Goal: Navigation & Orientation: Find specific page/section

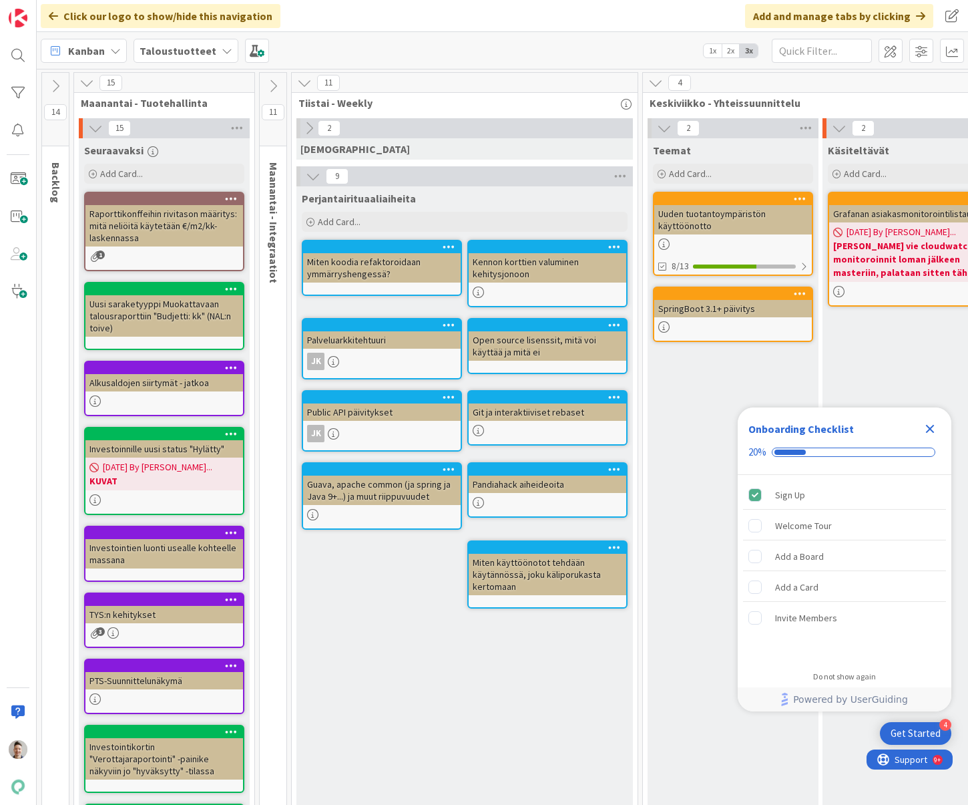
click at [931, 427] on icon "Close Checklist" at bounding box center [930, 429] width 9 height 9
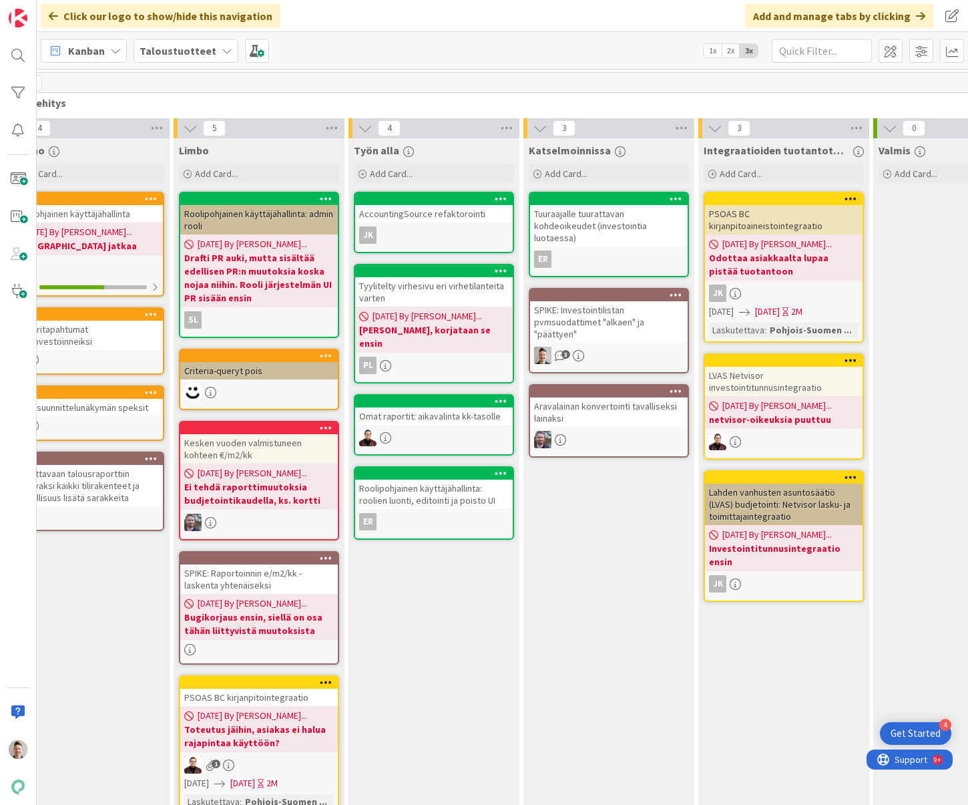
scroll to position [0, 1282]
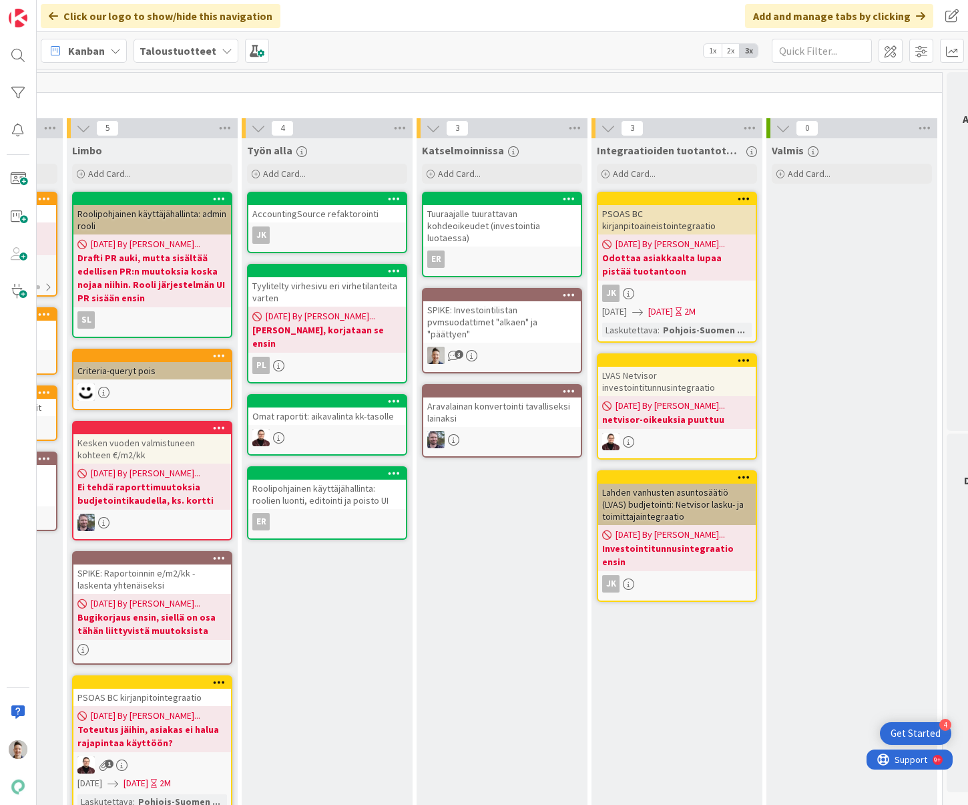
click at [533, 327] on div "SPIKE: Investointilistan pvmsuodattimet "alkaen" ja "päättyen"" at bounding box center [502, 321] width 158 height 41
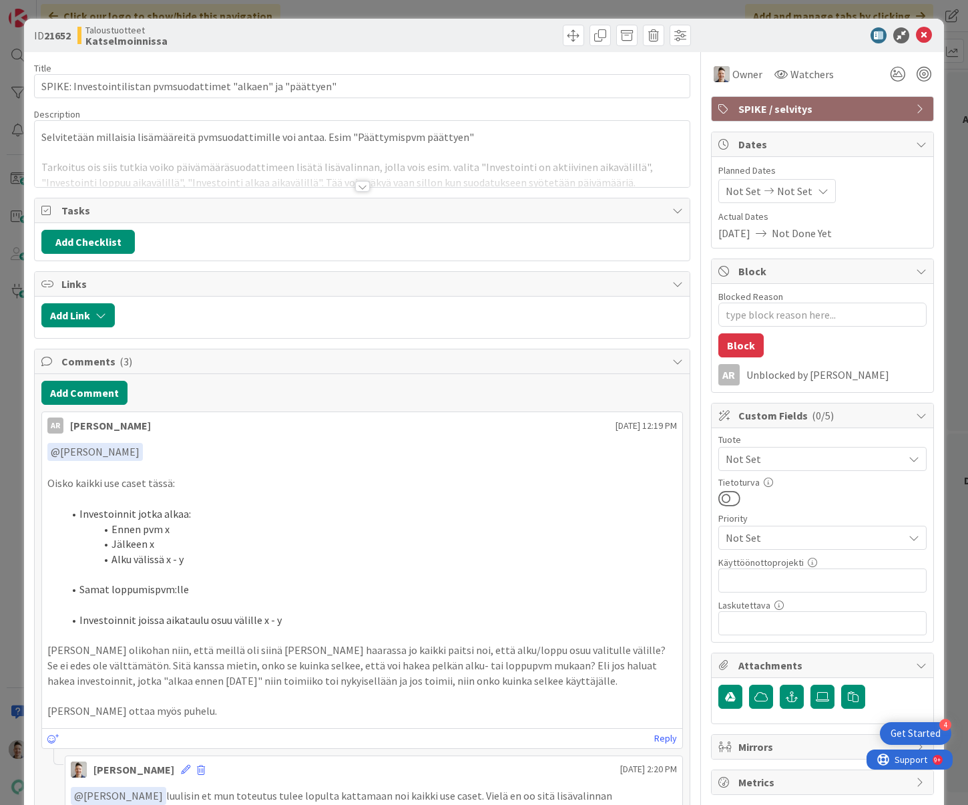
click at [358, 187] on div at bounding box center [362, 186] width 15 height 11
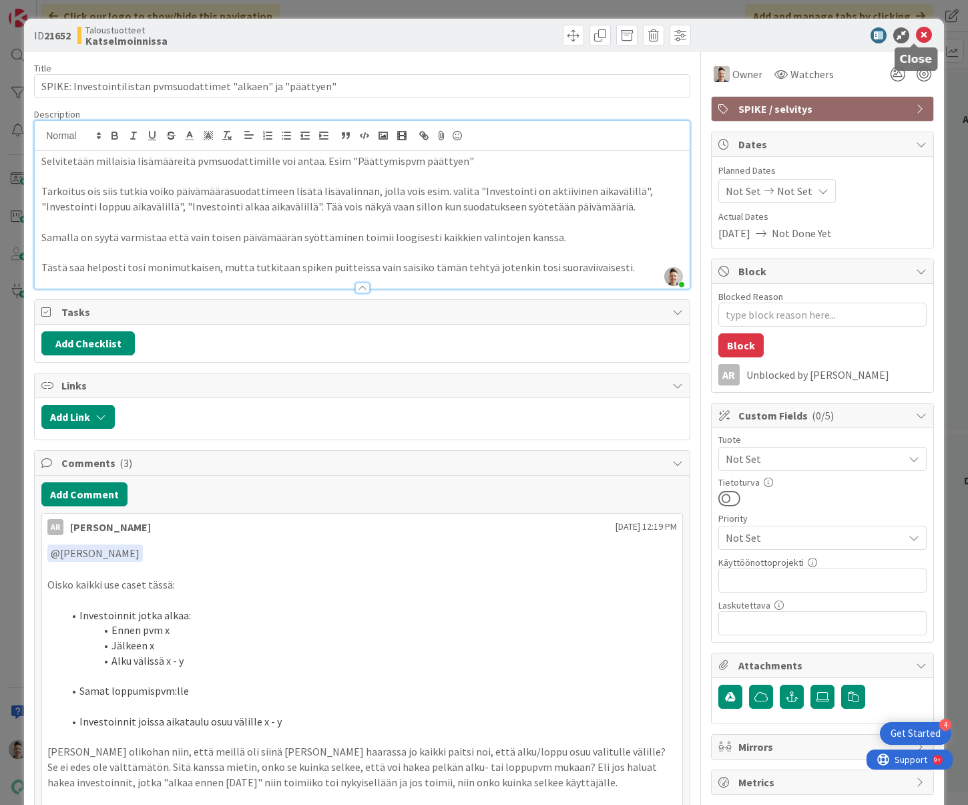
click at [916, 40] on icon at bounding box center [924, 35] width 16 height 16
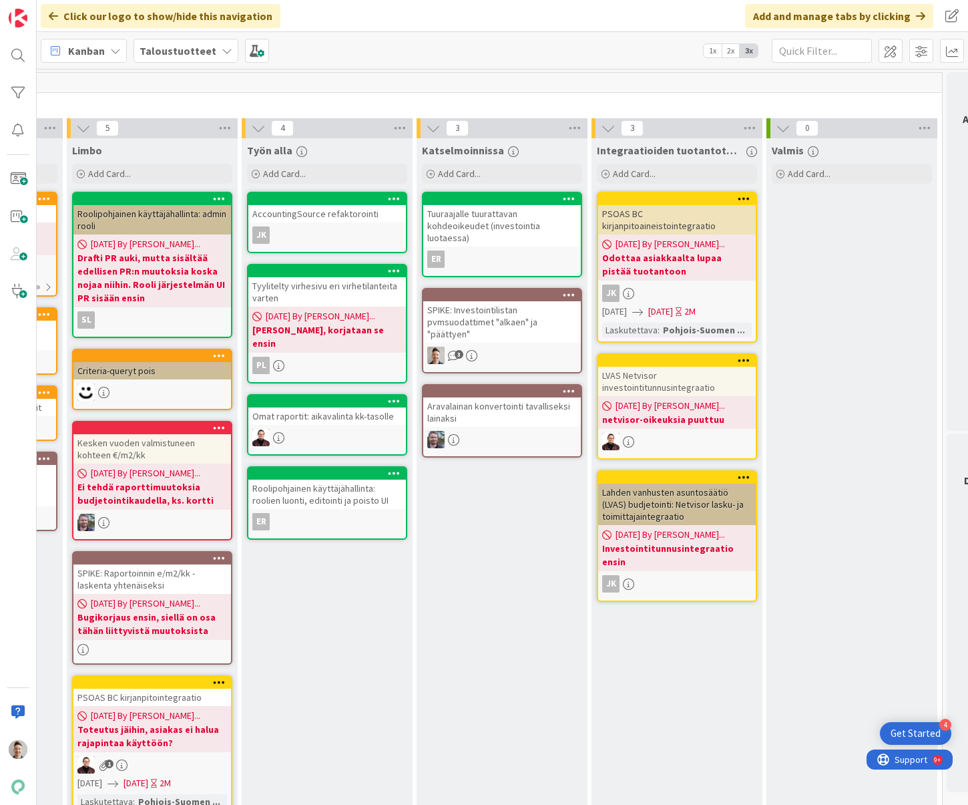
click at [500, 413] on div "Aravalainan konvertointi tavalliseksi lainaksi" at bounding box center [502, 411] width 158 height 29
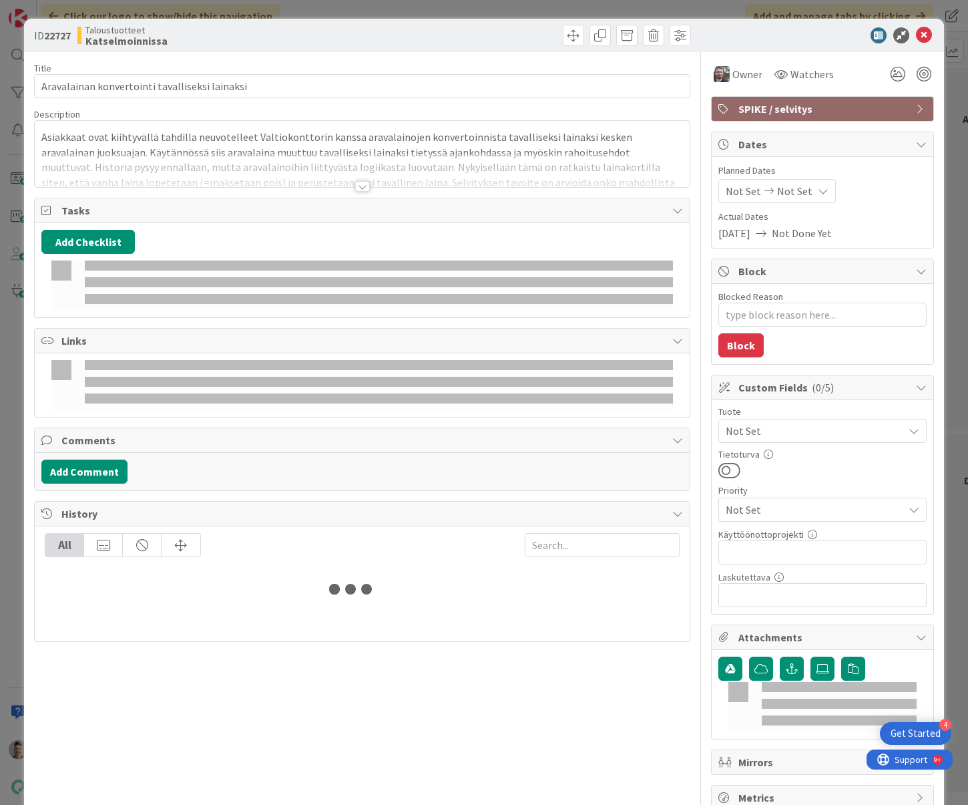
type textarea "x"
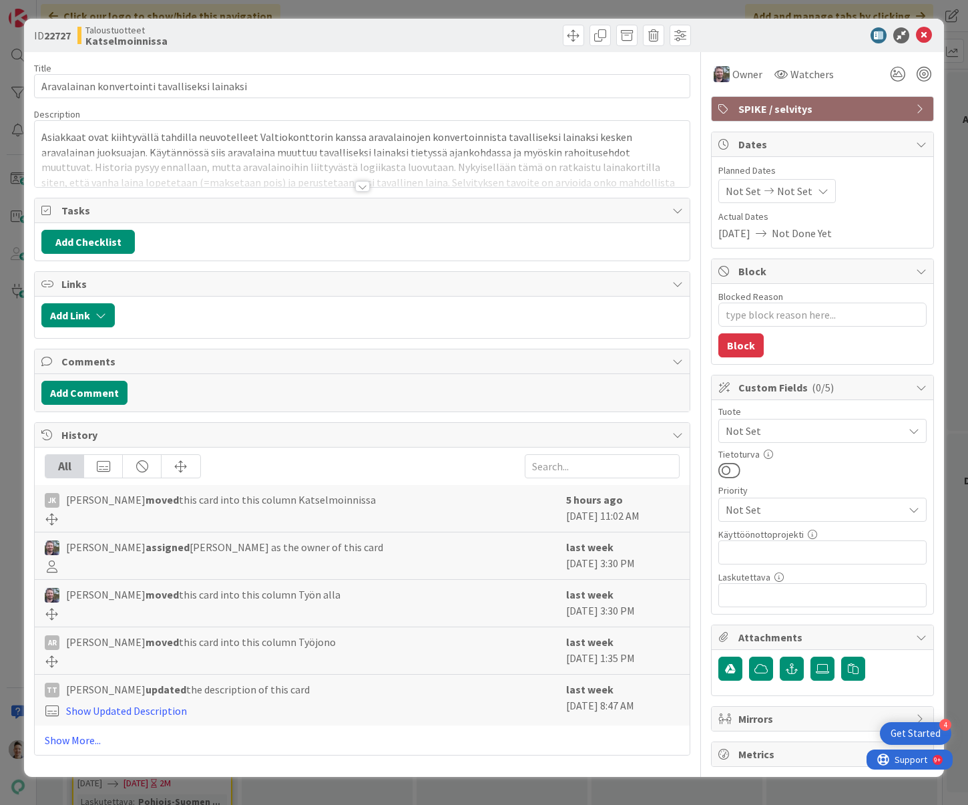
click at [365, 187] on div at bounding box center [362, 186] width 15 height 11
